Goal: Task Accomplishment & Management: Understand process/instructions

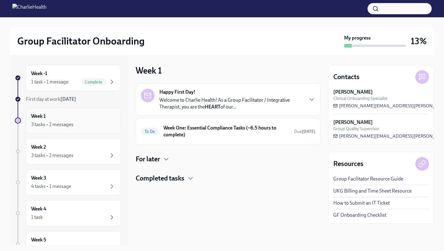
click at [71, 122] on div "3 tasks • 2 messages" at bounding box center [52, 124] width 42 height 7
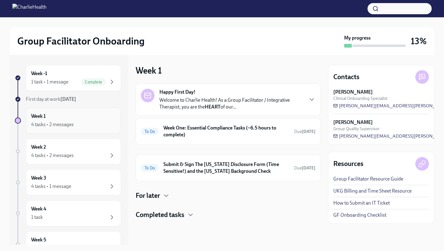
click at [85, 120] on div "Week 1 4 tasks • 2 messages" at bounding box center [73, 120] width 85 height 15
click at [228, 134] on h6 "Week One: Essential Compliance Tasks (~6.5 hours to complete)" at bounding box center [227, 131] width 126 height 14
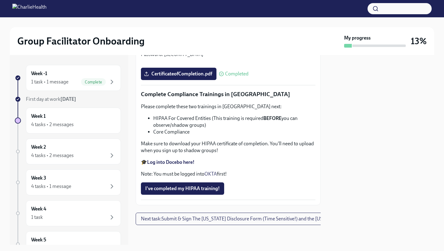
scroll to position [1465, 0]
click at [84, 113] on div "Week 1 4 tasks • 2 messages" at bounding box center [73, 120] width 85 height 15
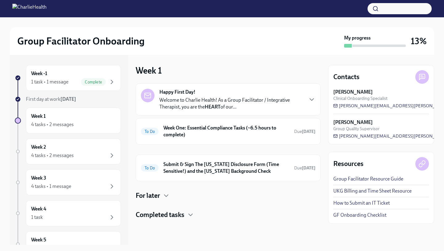
click at [84, 113] on div "Week 1 4 tasks • 2 messages" at bounding box center [73, 120] width 85 height 15
click at [200, 130] on h6 "Week One: Essential Compliance Tasks (~6.5 hours to complete)" at bounding box center [227, 131] width 126 height 14
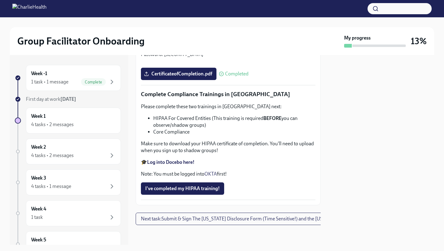
scroll to position [1465, 0]
click at [58, 127] on div "4 tasks • 2 messages" at bounding box center [52, 124] width 43 height 7
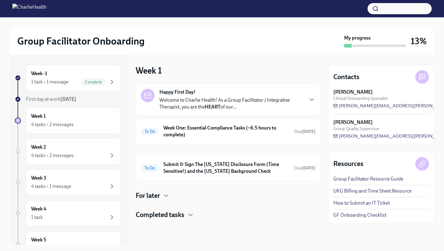
click at [161, 193] on div "For later" at bounding box center [228, 195] width 185 height 9
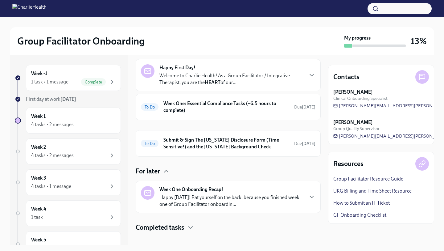
scroll to position [31, 0]
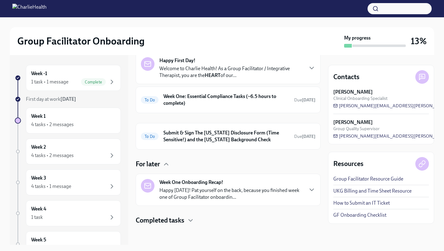
click at [175, 190] on p "Happy Friday! Pat yourself on the back, because you finished week one of Group …" at bounding box center [232, 194] width 144 height 14
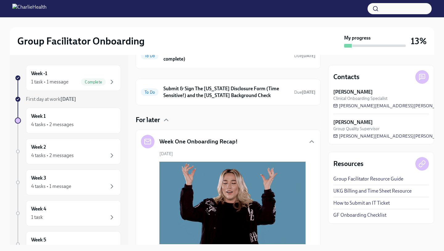
scroll to position [64, 0]
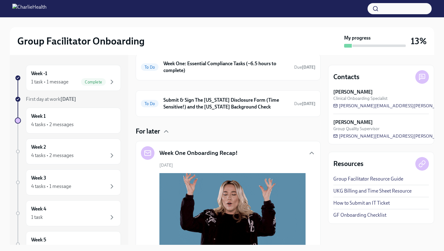
click at [192, 157] on div "Week One Onboarding Recap!" at bounding box center [189, 153] width 97 height 14
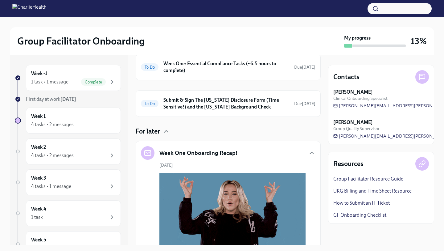
click at [201, 150] on h5 "Week One Onboarding Recap!" at bounding box center [199, 153] width 78 height 8
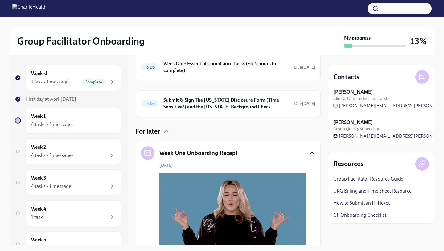
click at [308, 154] on icon "button" at bounding box center [311, 152] width 7 height 7
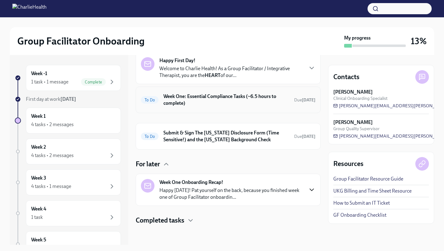
click at [215, 107] on div "To Do Week One: Essential Compliance Tasks (~6.5 hours to complete) Due in 4 da…" at bounding box center [228, 100] width 175 height 16
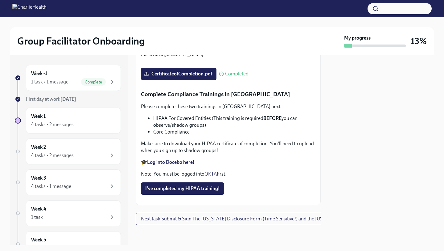
scroll to position [1465, 0]
drag, startPoint x: 154, startPoint y: 115, endPoint x: 211, endPoint y: 119, distance: 57.2
click at [211, 119] on li "HIPAA For Covered Entities (This training is required BEFORE you can observe/sh…" at bounding box center [234, 122] width 162 height 14
copy li "HIPAA For Covered Entities"
